Goal: Task Accomplishment & Management: Use online tool/utility

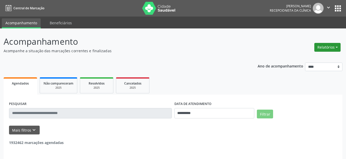
click at [328, 48] on button "Relatórios" at bounding box center [328, 47] width 26 height 9
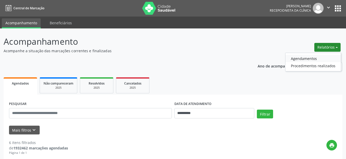
click at [298, 59] on link "Agendamentos" at bounding box center [313, 58] width 55 height 7
select select "*"
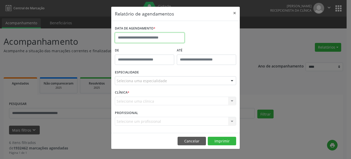
click at [167, 38] on input "text" at bounding box center [150, 37] width 70 height 10
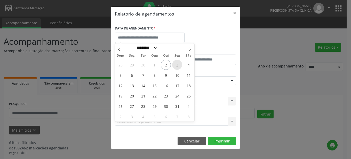
click at [179, 66] on span "3" at bounding box center [177, 65] width 10 height 10
type input "**********"
click at [179, 66] on span "3" at bounding box center [177, 65] width 10 height 10
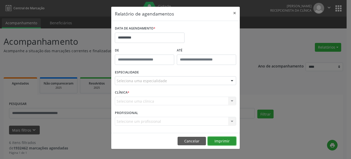
click at [220, 140] on button "Imprimir" at bounding box center [222, 140] width 28 height 9
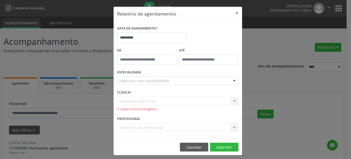
click at [230, 80] on div at bounding box center [234, 80] width 8 height 9
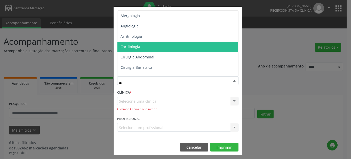
type input "***"
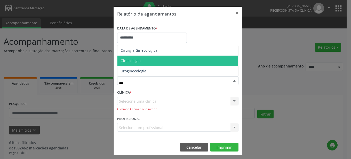
click at [140, 61] on span "Ginecologia" at bounding box center [177, 60] width 121 height 10
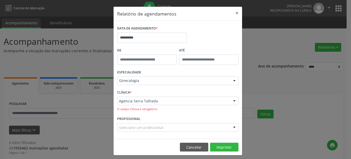
scroll to position [3, 0]
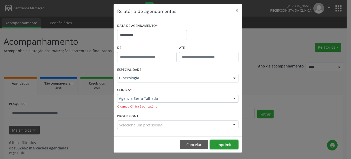
click at [216, 144] on button "Imprimir" at bounding box center [224, 144] width 28 height 9
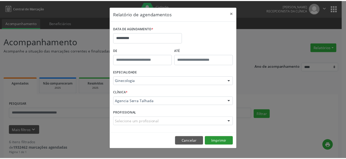
scroll to position [0, 0]
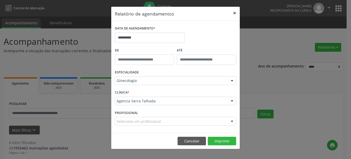
click at [235, 12] on button "×" at bounding box center [234, 13] width 10 height 13
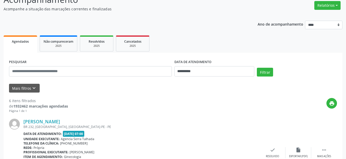
scroll to position [79, 0]
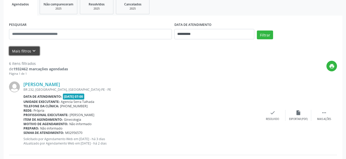
click at [29, 51] on button "Mais filtros keyboard_arrow_down" at bounding box center [24, 50] width 31 height 9
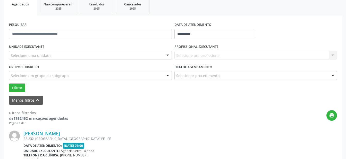
click at [202, 56] on div "Selecione um profissional Nenhum resultado encontrado para: " " Não há nenhuma …" at bounding box center [256, 55] width 163 height 9
click at [225, 58] on div "Selecione um profissional Nenhum resultado encontrado para: " " Não há nenhuma …" at bounding box center [256, 55] width 163 height 9
click at [80, 56] on div "Selecione uma unidade" at bounding box center [90, 55] width 163 height 9
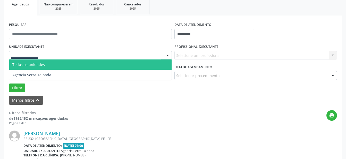
click at [76, 57] on input "text" at bounding box center [86, 58] width 151 height 10
click at [167, 56] on div at bounding box center [168, 55] width 8 height 9
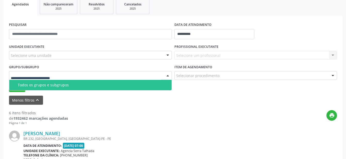
click at [121, 77] on div at bounding box center [90, 75] width 163 height 9
click at [121, 77] on input "text" at bounding box center [86, 78] width 151 height 10
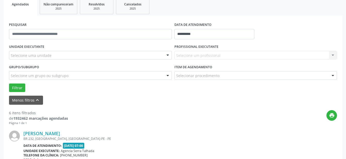
click at [132, 63] on div "Grupo/Subgrupo Selecione um grupo ou subgrupo Todos os grupos e subgrupos Nenhu…" at bounding box center [90, 71] width 163 height 17
click at [333, 76] on div at bounding box center [333, 75] width 8 height 9
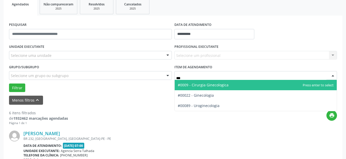
type input "****"
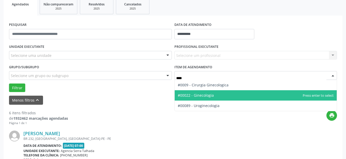
click at [213, 96] on span "#00022 - Ginecologia" at bounding box center [256, 95] width 162 height 10
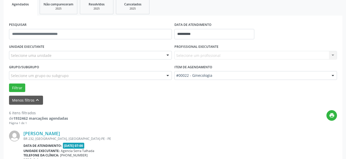
click at [167, 55] on div at bounding box center [168, 55] width 8 height 9
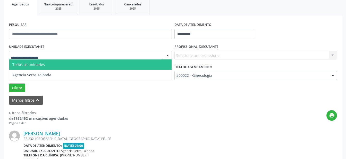
click at [124, 66] on span "Todos as unidades" at bounding box center [90, 64] width 162 height 10
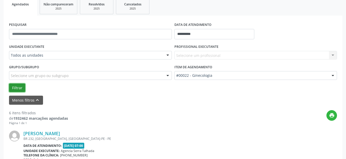
click at [17, 87] on button "Filtrar" at bounding box center [17, 87] width 16 height 9
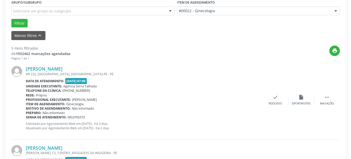
scroll to position [185, 0]
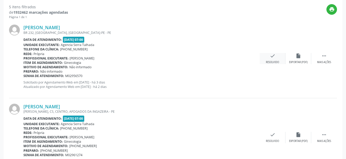
click at [272, 61] on div "Resolvido" at bounding box center [272, 62] width 13 height 4
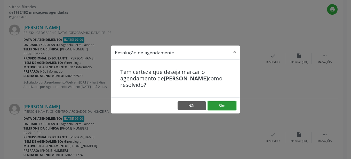
click at [227, 105] on button "Sim" at bounding box center [222, 105] width 28 height 9
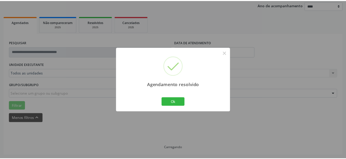
scroll to position [61, 0]
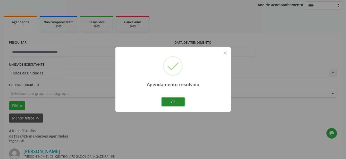
click at [175, 102] on button "Ok" at bounding box center [173, 101] width 23 height 9
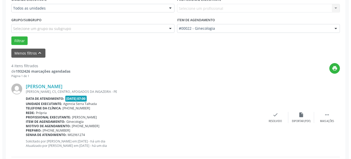
scroll to position [166, 0]
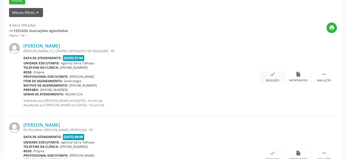
click at [272, 78] on div "check Resolvido" at bounding box center [273, 76] width 26 height 11
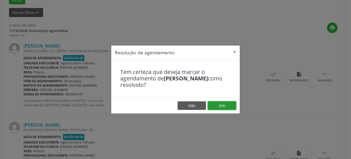
click at [226, 105] on button "Sim" at bounding box center [222, 105] width 28 height 9
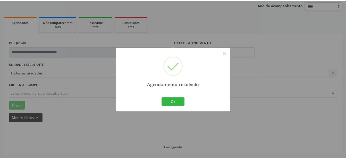
scroll to position [61, 0]
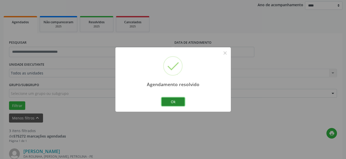
click at [176, 100] on button "Ok" at bounding box center [173, 101] width 23 height 9
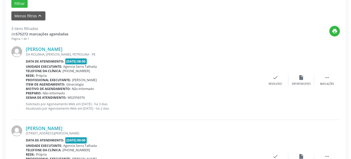
scroll to position [166, 0]
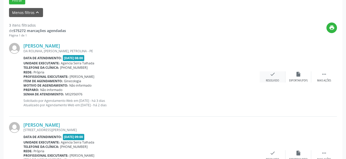
click at [269, 76] on div "check Resolvido" at bounding box center [273, 76] width 26 height 11
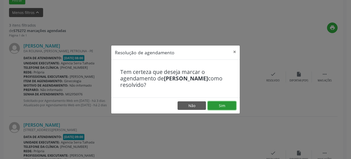
click at [225, 109] on button "Sim" at bounding box center [222, 105] width 28 height 9
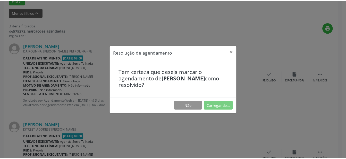
scroll to position [61, 0]
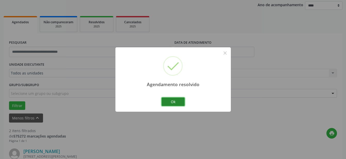
click at [175, 100] on button "Ok" at bounding box center [173, 101] width 23 height 9
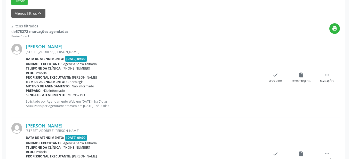
scroll to position [193, 0]
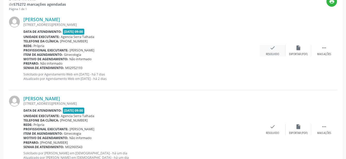
click at [269, 51] on div "check Resolvido" at bounding box center [273, 50] width 26 height 11
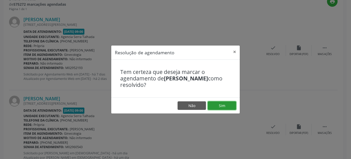
click at [225, 107] on button "Sim" at bounding box center [222, 105] width 28 height 9
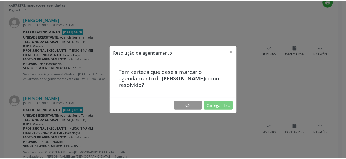
scroll to position [61, 0]
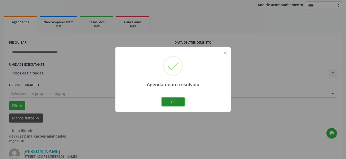
click at [182, 102] on button "Ok" at bounding box center [173, 101] width 23 height 9
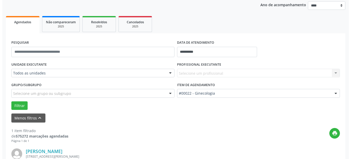
scroll to position [133, 0]
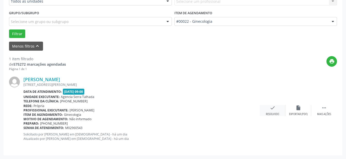
click at [271, 110] on icon "check" at bounding box center [273, 108] width 6 height 6
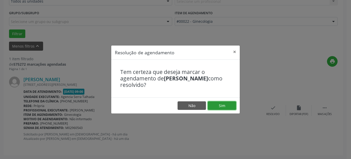
click at [222, 104] on button "Sim" at bounding box center [222, 105] width 28 height 9
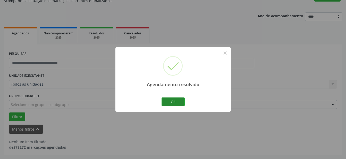
scroll to position [50, 0]
click at [176, 99] on button "Ok" at bounding box center [173, 101] width 23 height 9
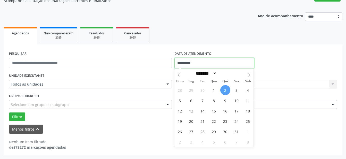
click at [227, 59] on input "**********" at bounding box center [215, 63] width 80 height 10
click at [215, 91] on span "1" at bounding box center [214, 90] width 10 height 10
type input "**********"
click at [215, 91] on span "1" at bounding box center [214, 90] width 10 height 10
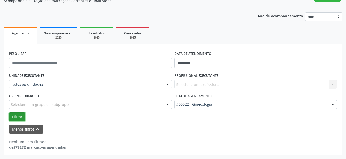
click at [19, 116] on button "Filtrar" at bounding box center [17, 116] width 16 height 9
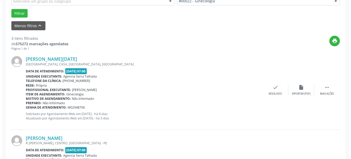
scroll to position [155, 0]
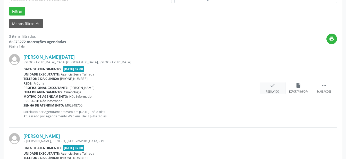
click at [271, 91] on div "Resolvido" at bounding box center [272, 92] width 13 height 4
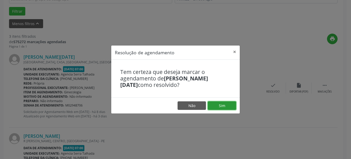
click at [212, 105] on button "Sim" at bounding box center [222, 105] width 28 height 9
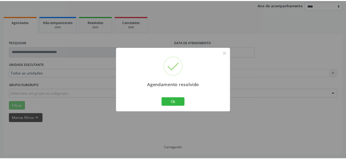
scroll to position [61, 0]
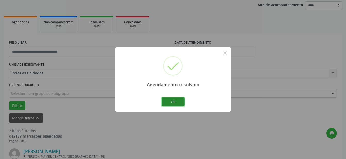
click at [182, 103] on button "Ok" at bounding box center [173, 101] width 23 height 9
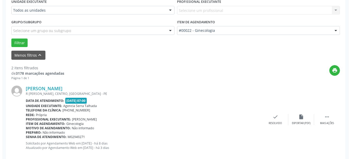
scroll to position [140, 0]
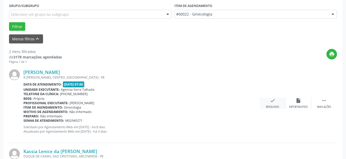
click at [270, 103] on icon "check" at bounding box center [273, 100] width 6 height 6
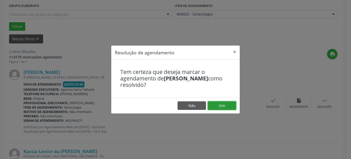
click at [233, 104] on button "Sim" at bounding box center [222, 105] width 28 height 9
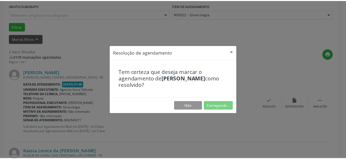
scroll to position [61, 0]
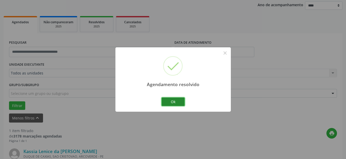
click at [176, 103] on button "Ok" at bounding box center [173, 101] width 23 height 9
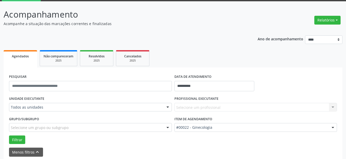
scroll to position [0, 0]
